Goal: Check status: Check status

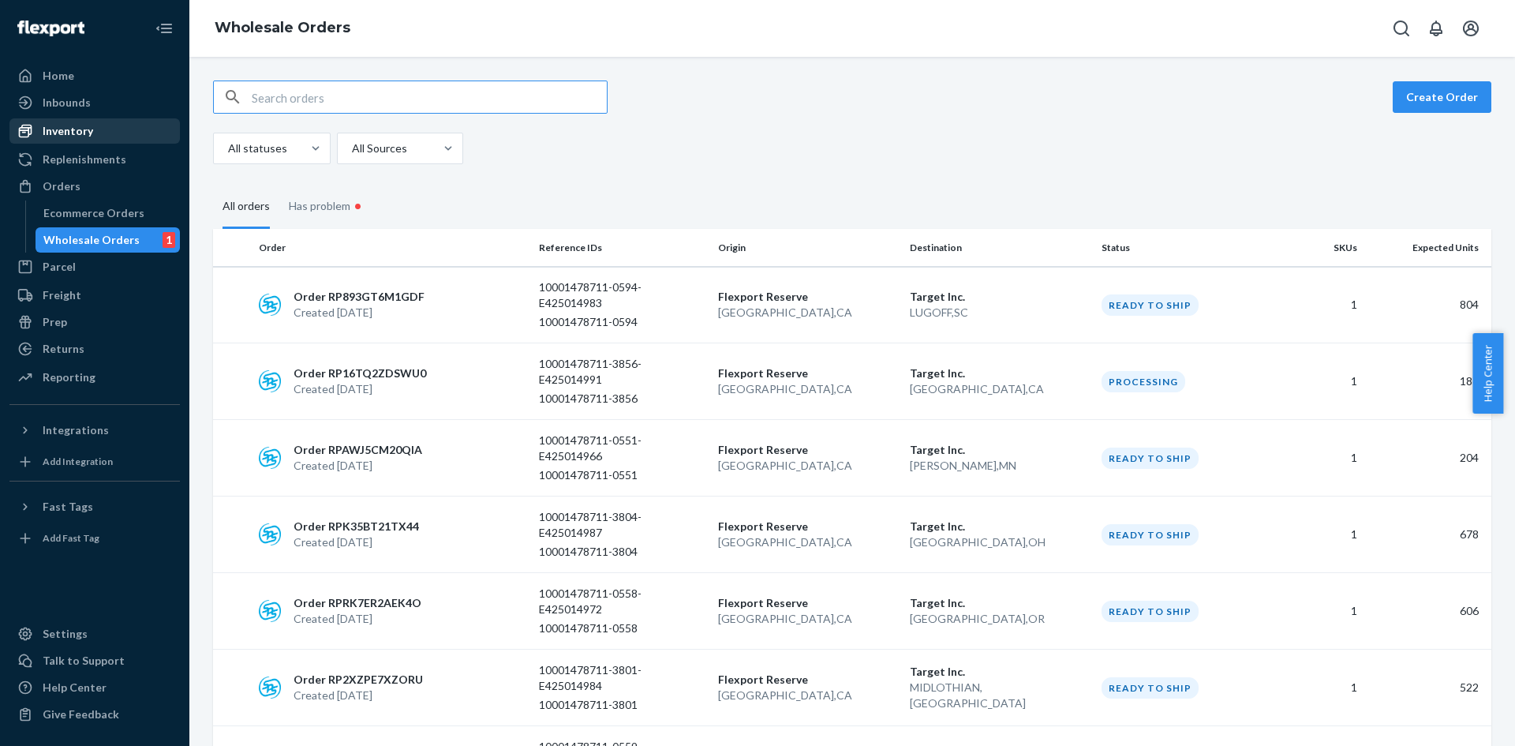
click at [92, 134] on div "Inventory" at bounding box center [94, 131] width 167 height 22
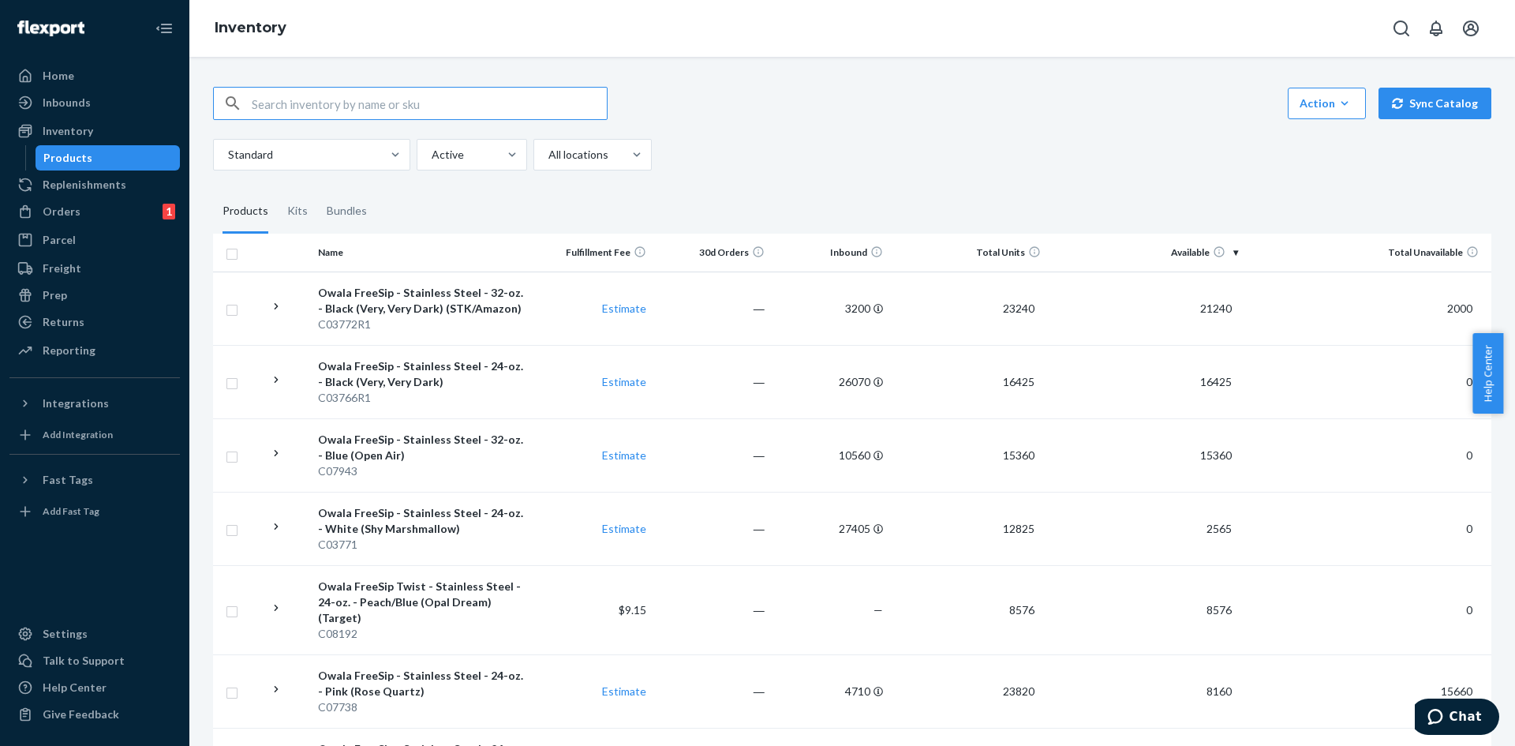
click at [345, 112] on input "text" at bounding box center [429, 104] width 355 height 32
type input "C08262"
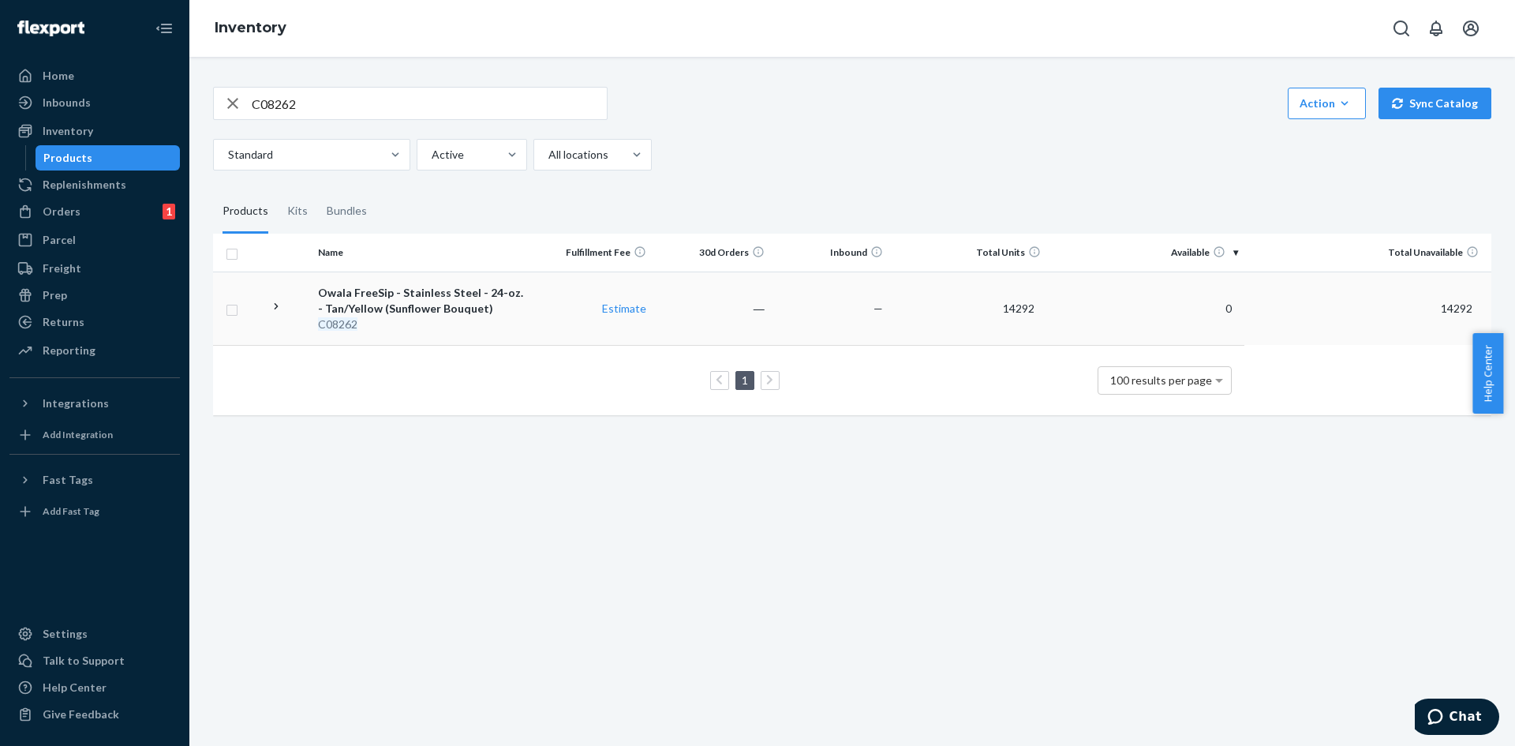
click at [1350, 309] on td "14292" at bounding box center [1367, 307] width 247 height 73
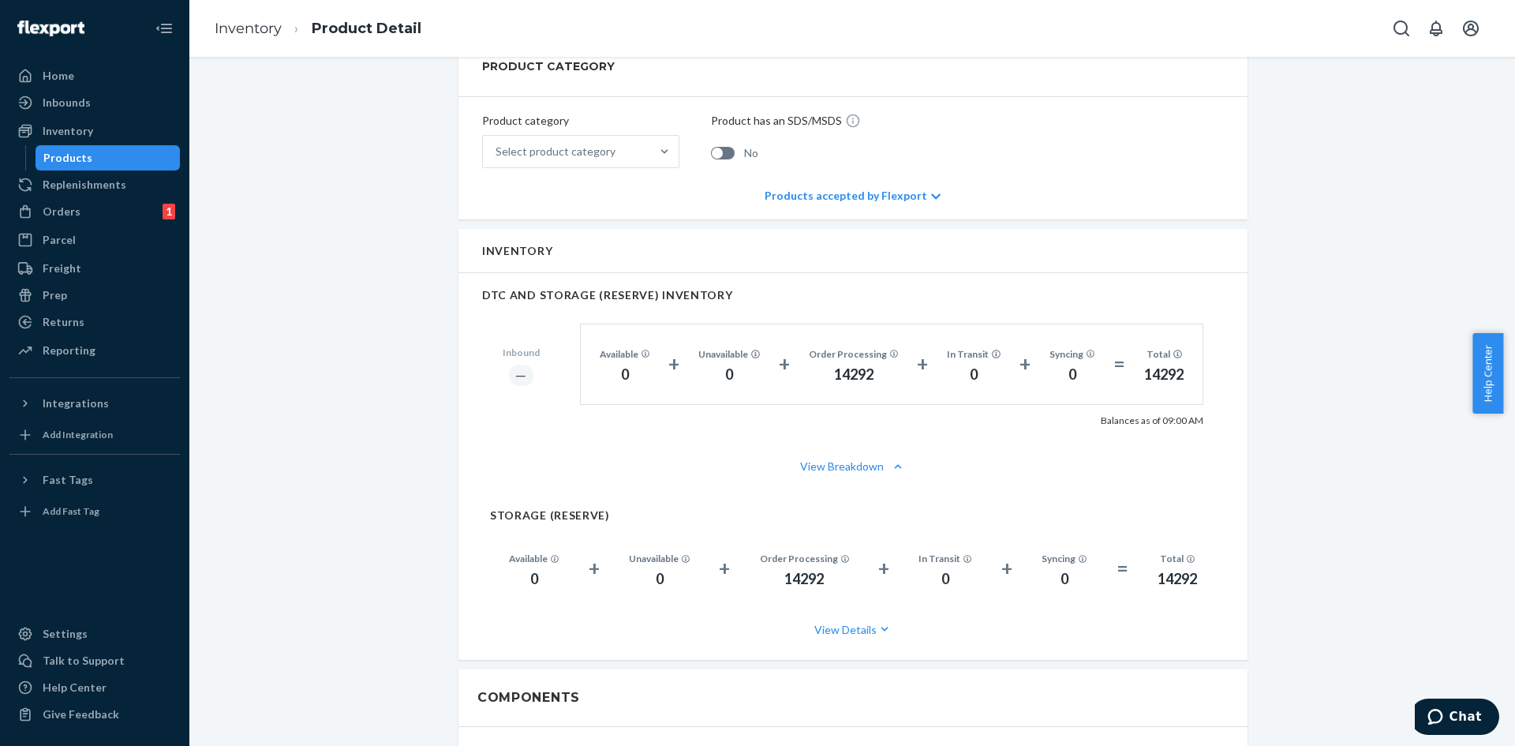
scroll to position [631, 0]
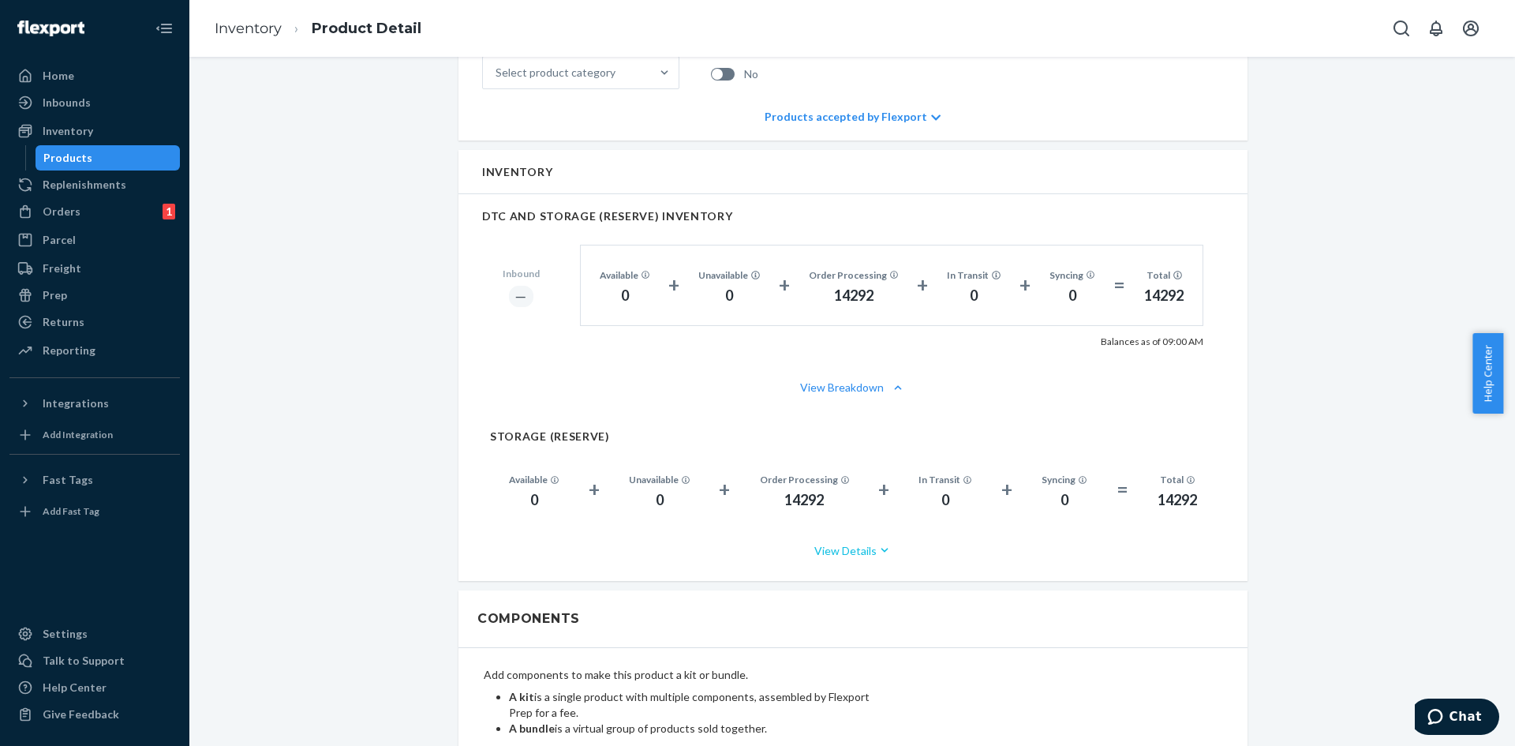
click at [827, 542] on button "View Details" at bounding box center [853, 550] width 726 height 42
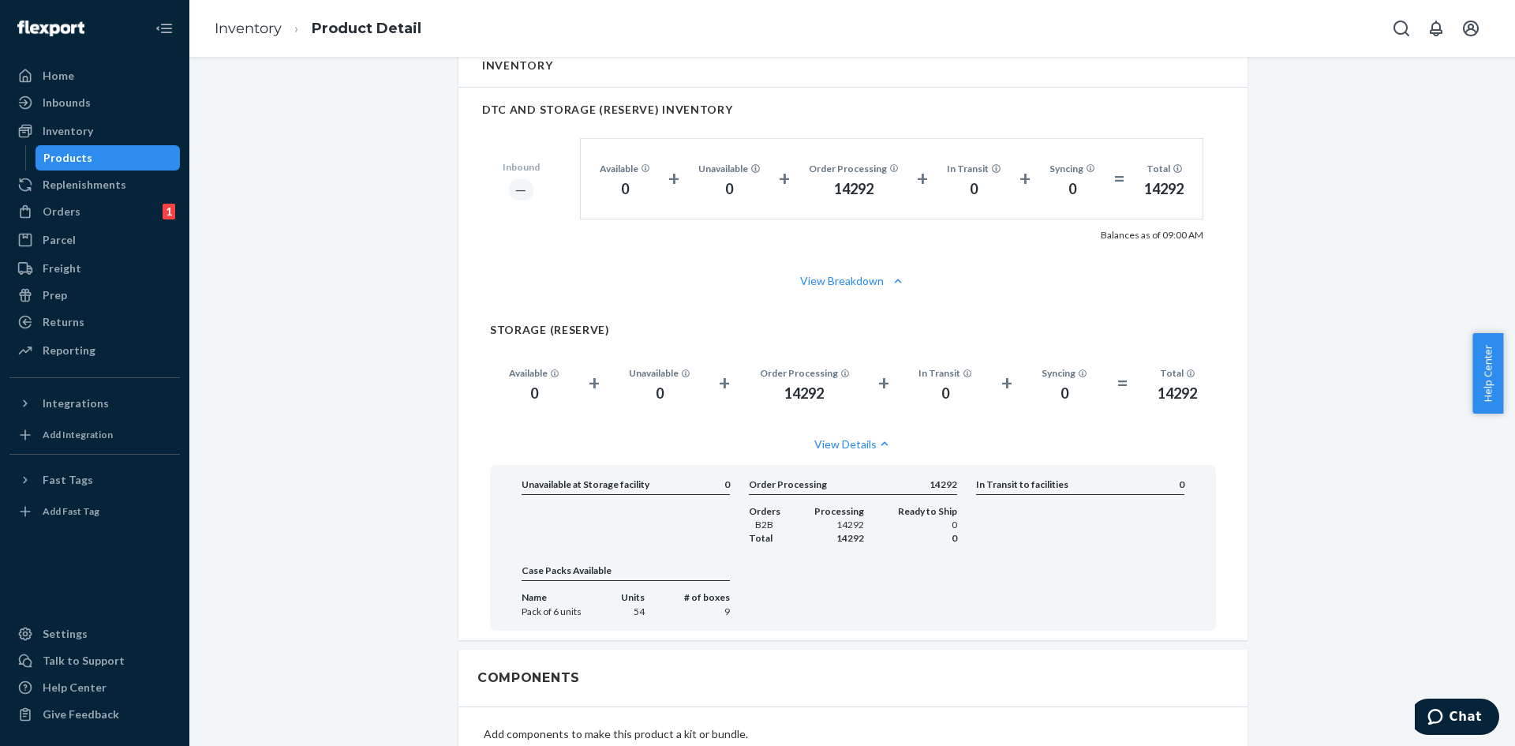
scroll to position [710, 0]
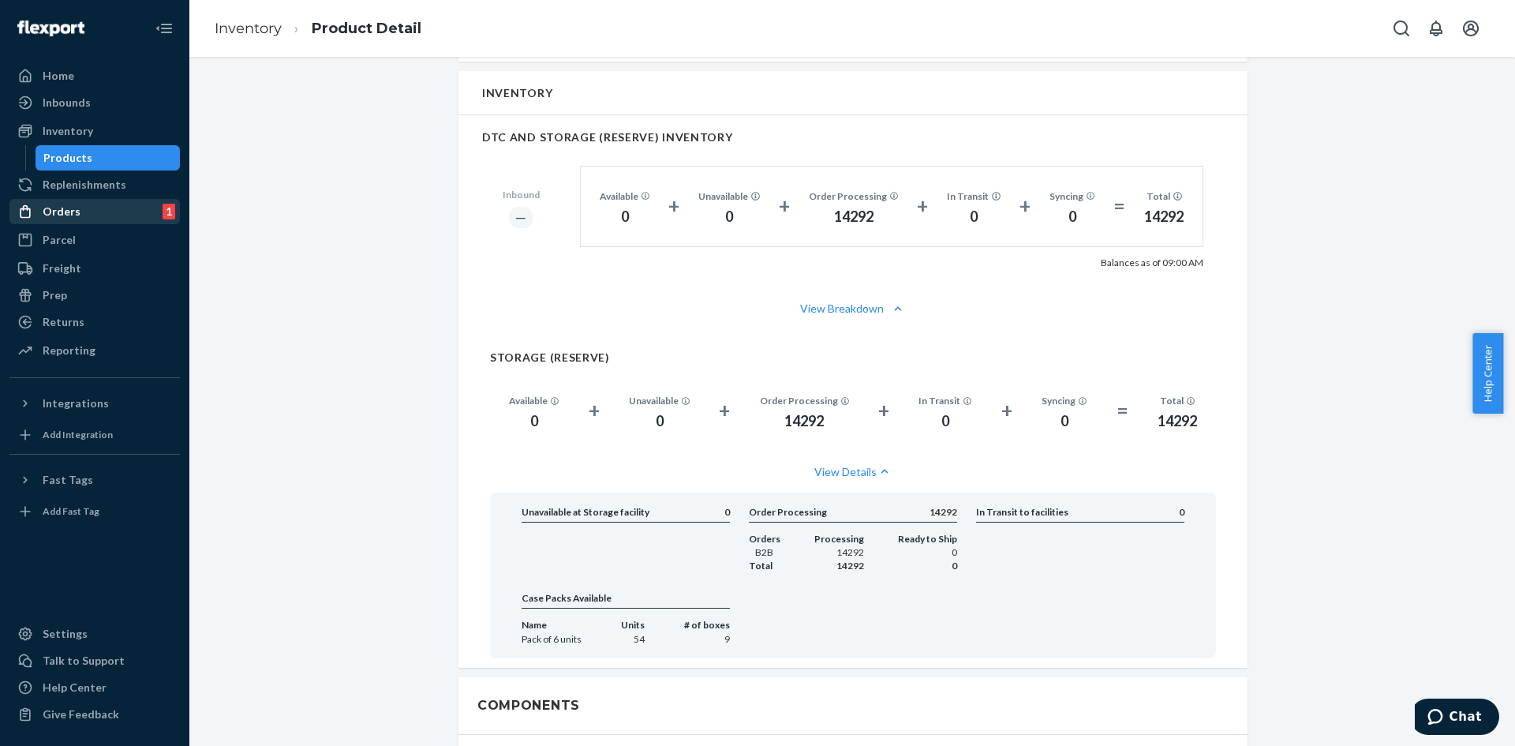
click at [101, 211] on div "Orders 1" at bounding box center [94, 211] width 167 height 22
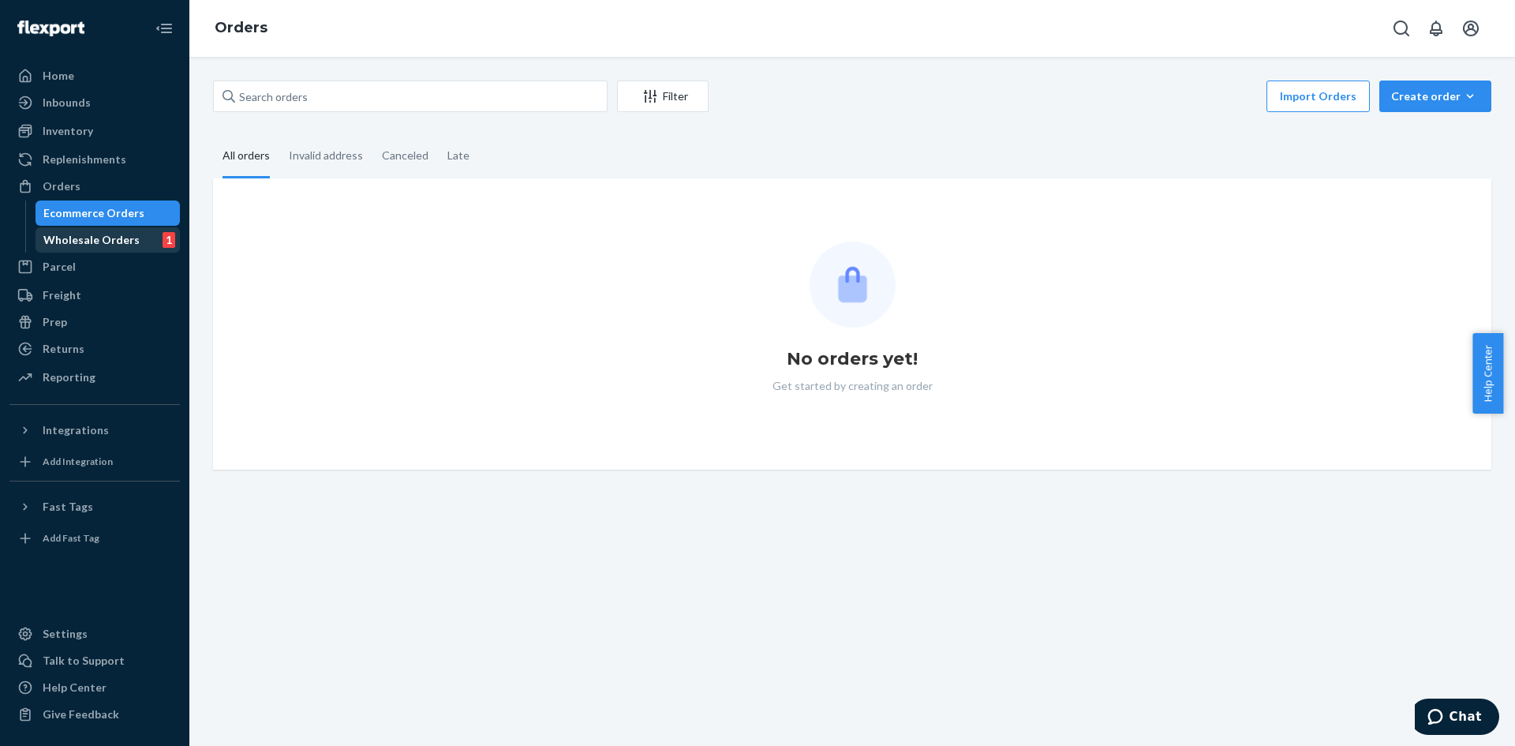
click at [107, 243] on div "Wholesale Orders" at bounding box center [91, 240] width 96 height 16
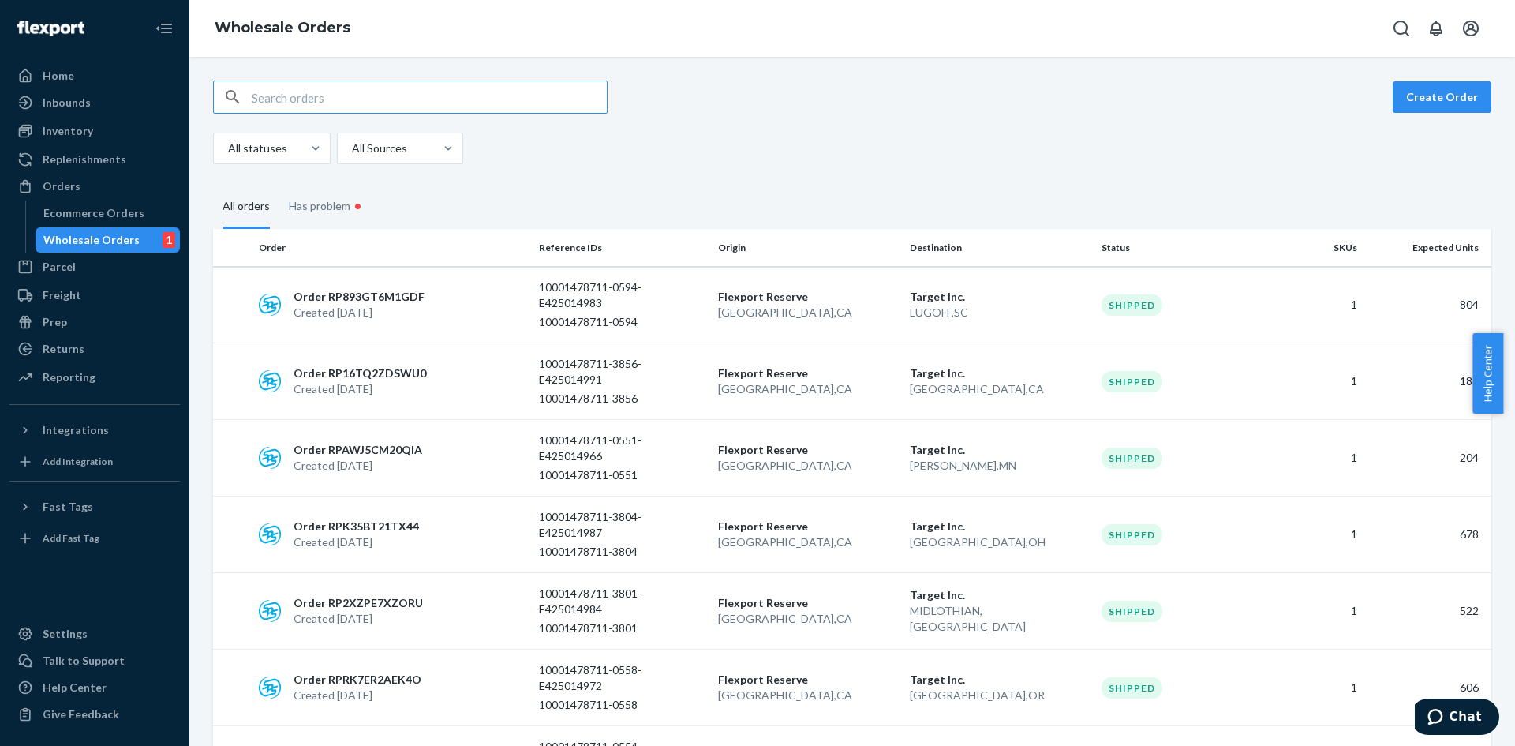
click at [388, 94] on input "text" at bounding box center [429, 97] width 355 height 32
type input "10001478711"
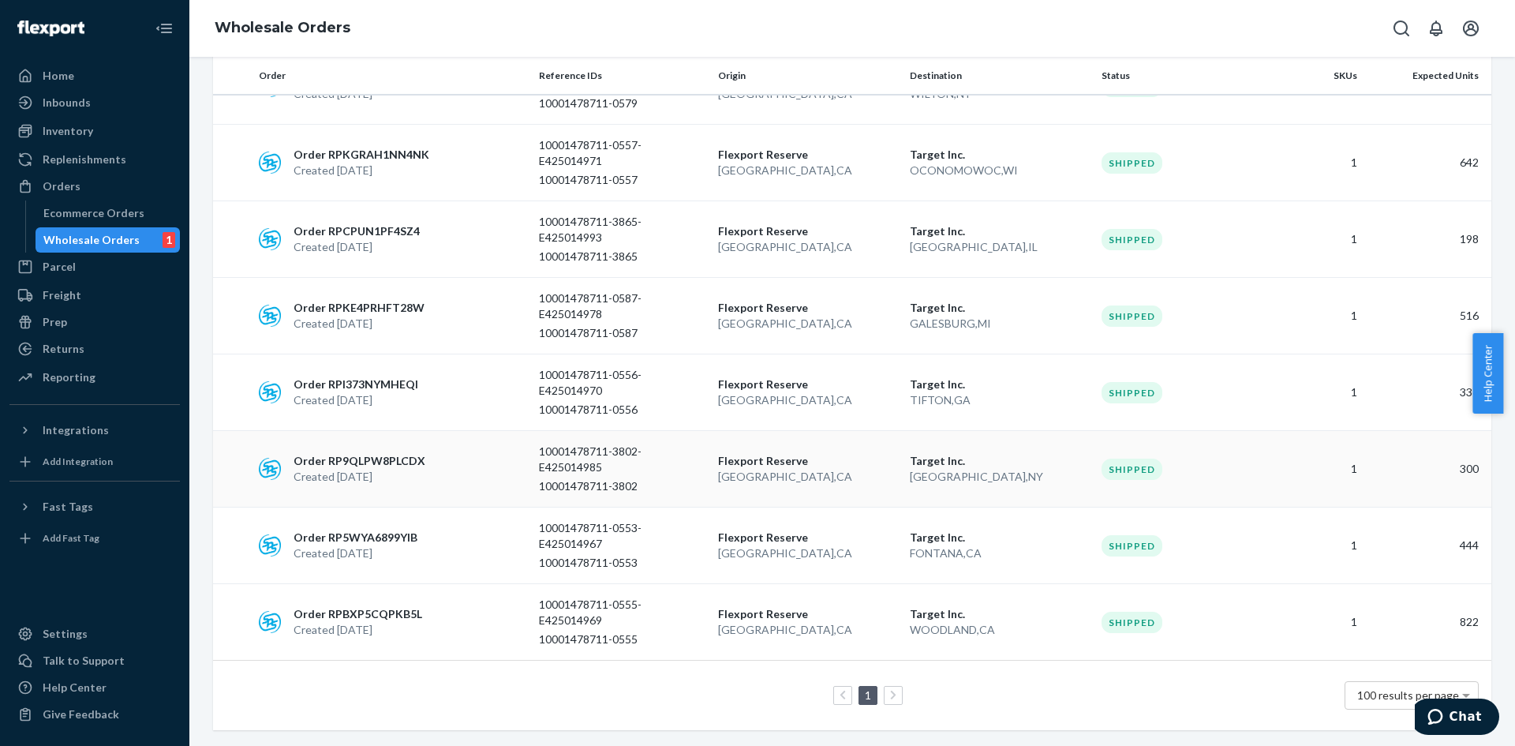
click at [663, 472] on div "10001478711-3802-E425014985" at bounding box center [622, 459] width 166 height 32
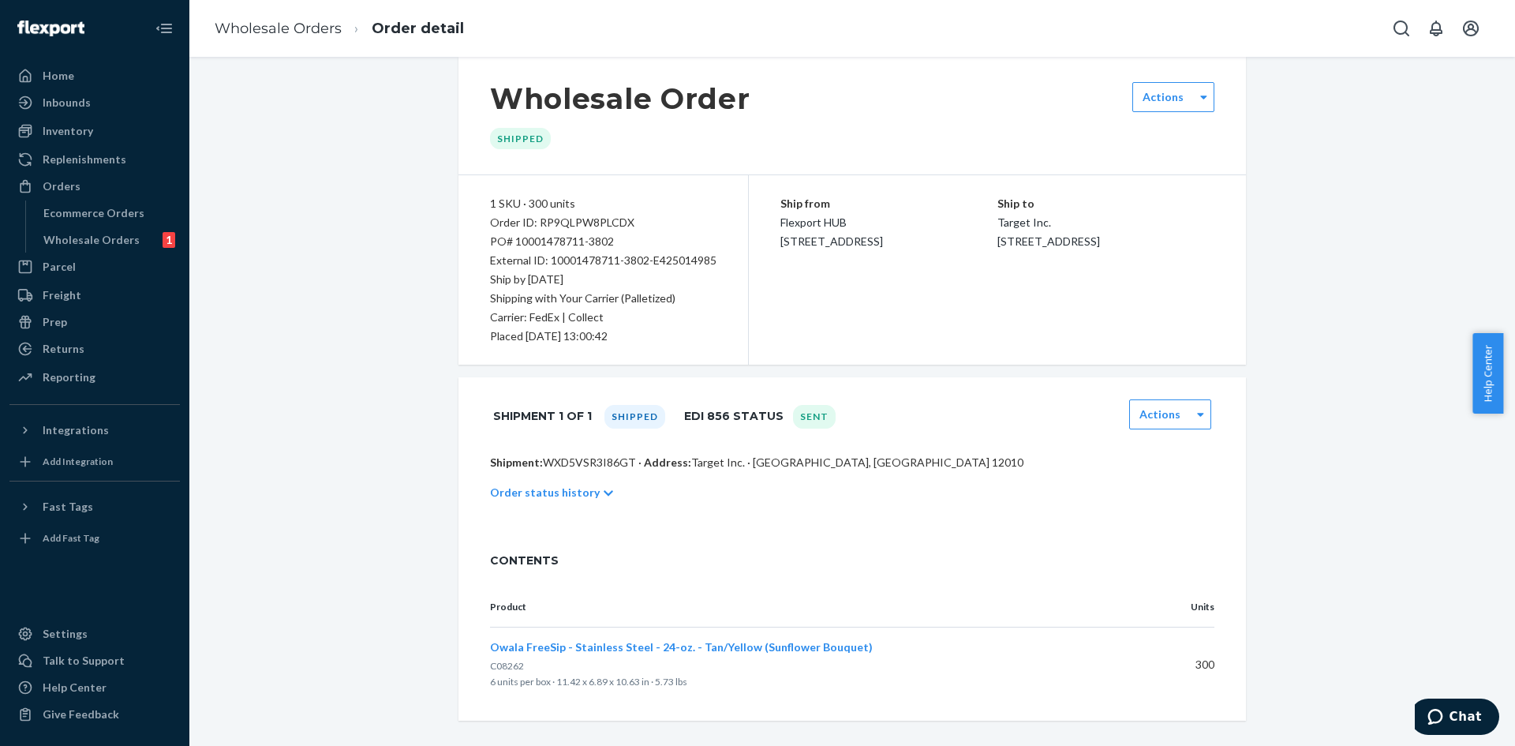
scroll to position [36, 0]
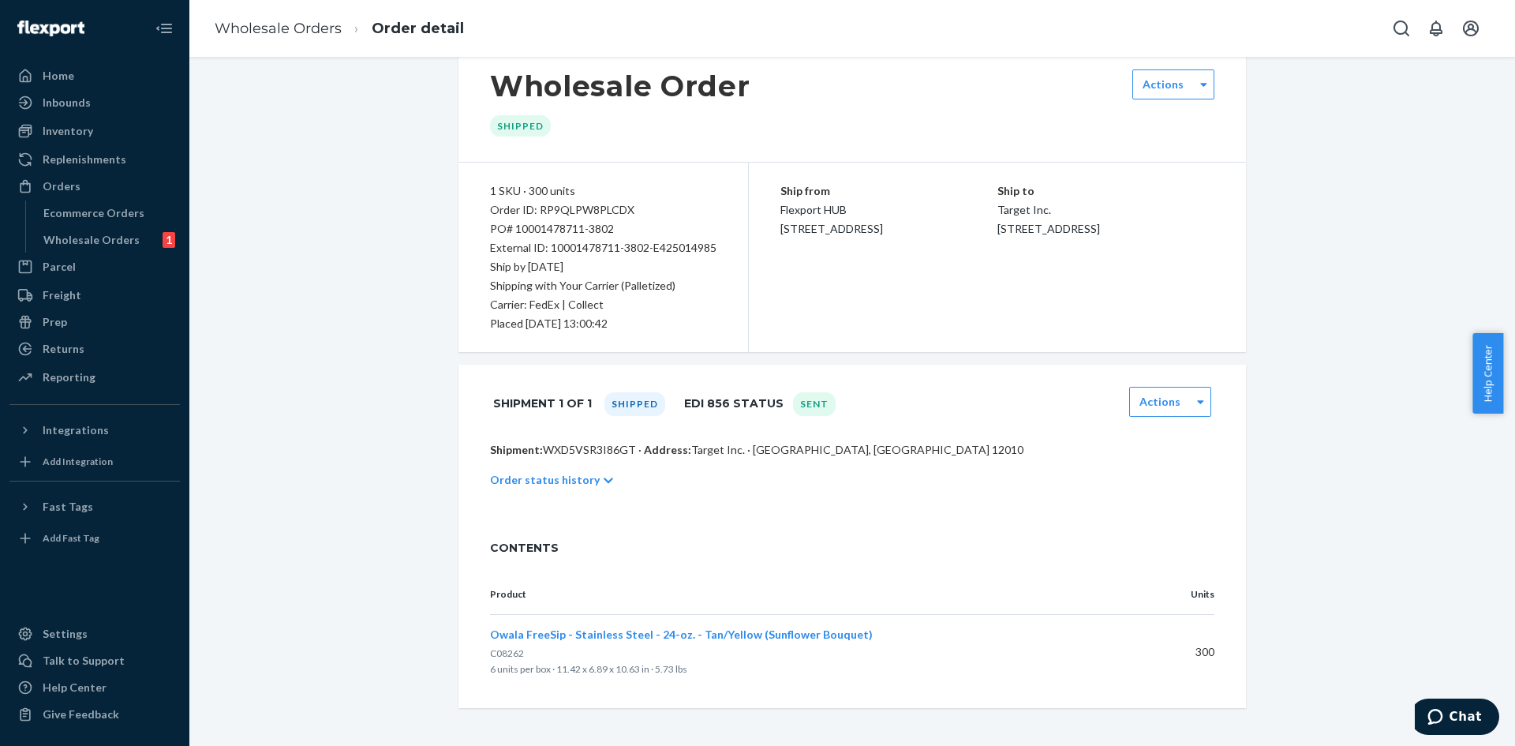
click at [554, 475] on p "Order status history" at bounding box center [545, 480] width 110 height 16
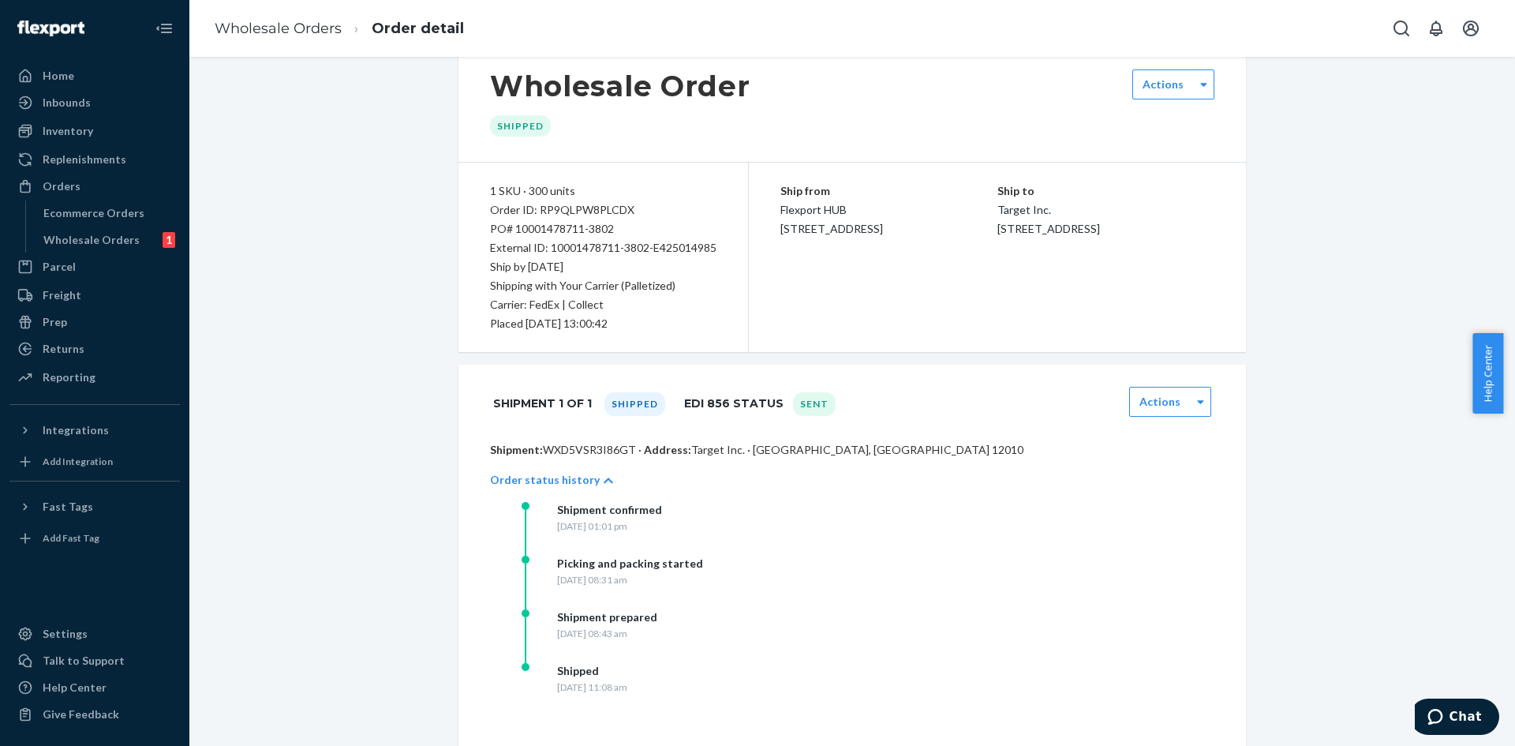
click at [554, 475] on p "Order status history" at bounding box center [545, 480] width 110 height 16
